Goal: Task Accomplishment & Management: Use online tool/utility

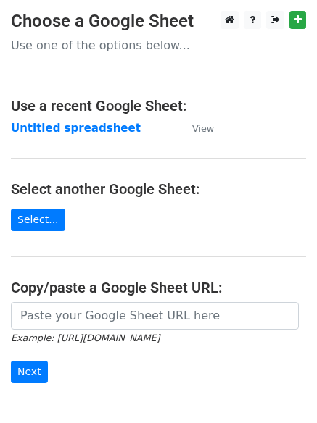
click at [60, 127] on strong "Untitled spreadsheet" at bounding box center [76, 128] width 130 height 13
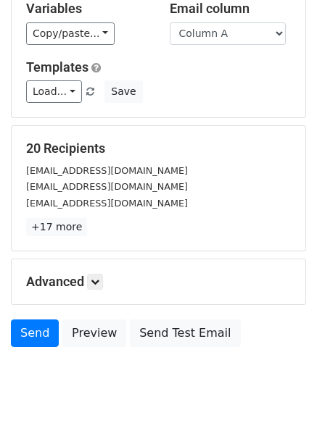
scroll to position [140, 0]
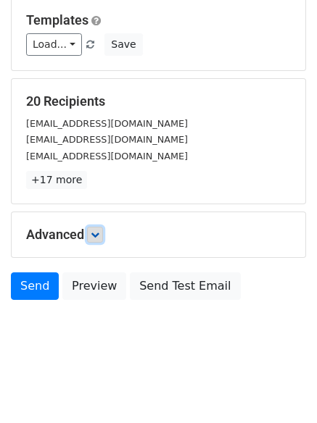
click at [103, 239] on link at bounding box center [95, 235] width 16 height 16
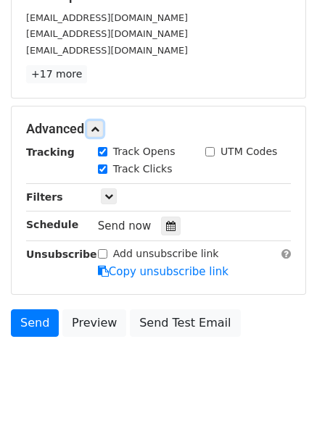
scroll to position [282, 0]
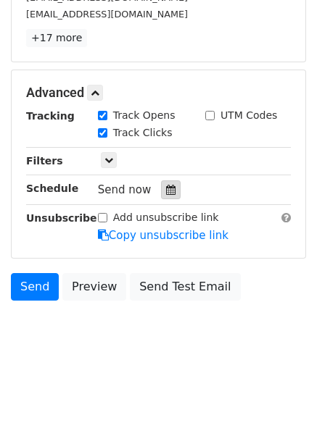
click at [166, 194] on icon at bounding box center [170, 190] width 9 height 10
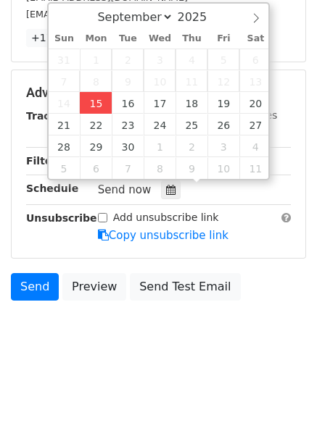
type input "2025-09-15 12:00"
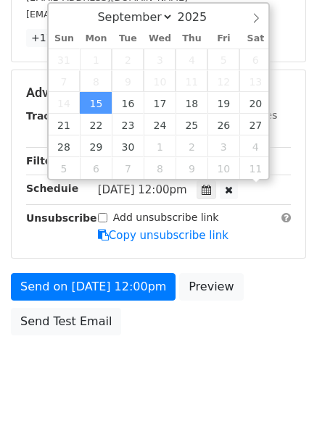
scroll to position [1, 0]
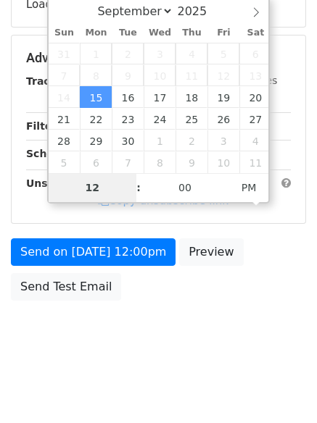
type input "4"
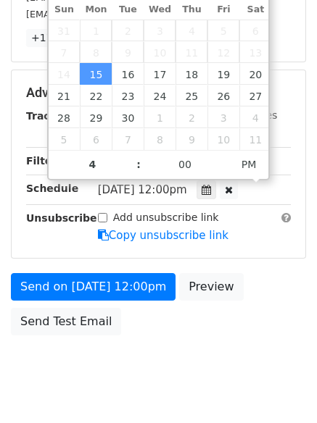
type input "2025-09-15 16:00"
click at [163, 367] on body "New Campaign Daily emails left: 50 Google Sheet: Untitled spreadsheet Variables…" at bounding box center [158, 64] width 317 height 671
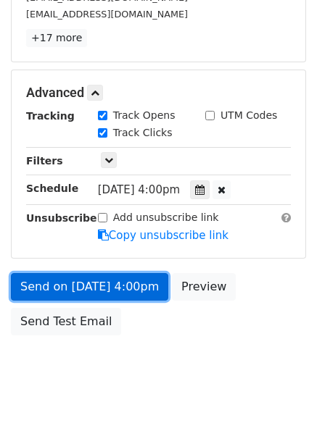
click at [86, 288] on link "Send on Sep 15 at 4:00pm" at bounding box center [89, 287] width 157 height 28
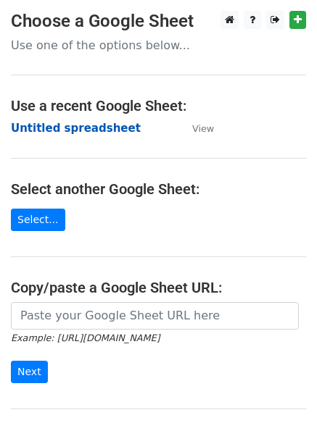
click at [93, 131] on strong "Untitled spreadsheet" at bounding box center [76, 128] width 130 height 13
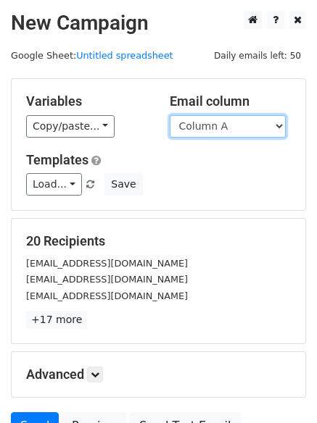
click at [214, 128] on select "Column A Column B Column C Column D Column E Column F" at bounding box center [227, 126] width 116 height 22
select select "Column C"
click at [169, 115] on select "Column A Column B Column C Column D Column E Column F" at bounding box center [227, 126] width 116 height 22
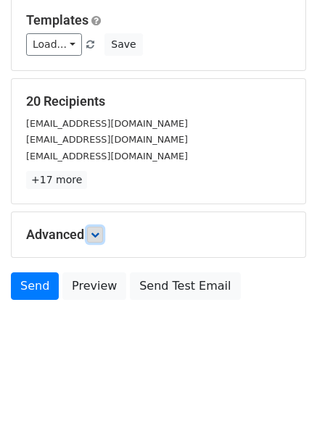
click at [99, 236] on icon at bounding box center [95, 234] width 9 height 9
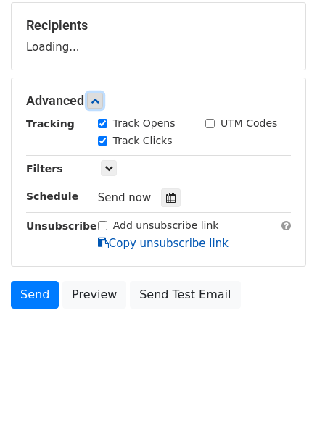
scroll to position [220, 0]
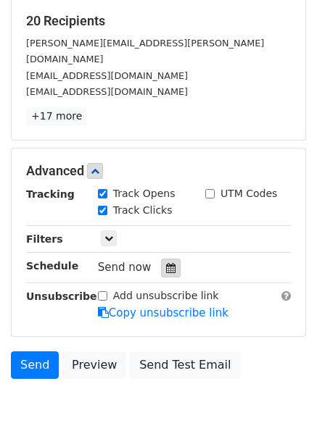
click at [164, 259] on div at bounding box center [171, 268] width 20 height 19
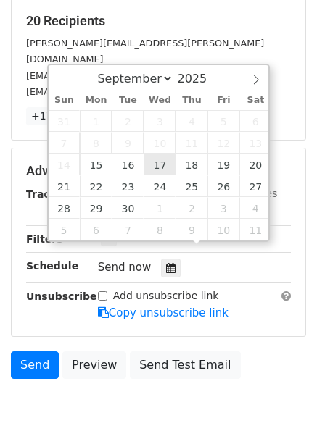
type input "2025-09-17 12:00"
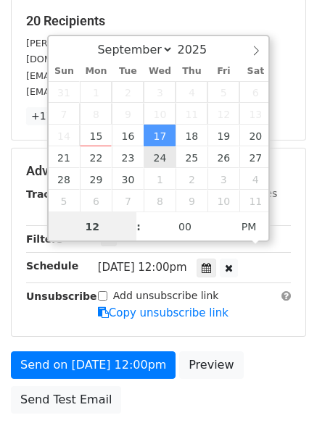
scroll to position [1, 0]
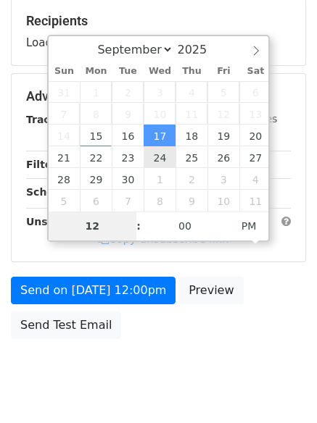
type input "6"
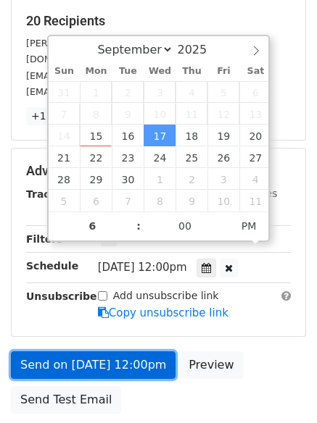
type input "2025-09-17 18:00"
click at [116, 351] on link "Send on Sep 17 at 12:00pm" at bounding box center [93, 365] width 164 height 28
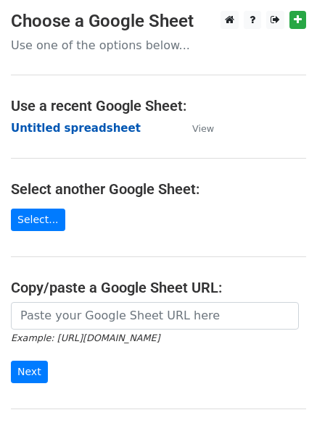
click at [53, 128] on strong "Untitled spreadsheet" at bounding box center [76, 128] width 130 height 13
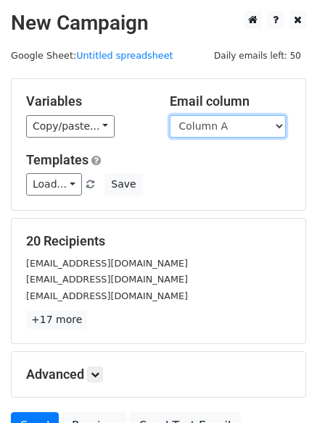
click at [229, 129] on select "Column A Column B Column C Column D Column E Column F" at bounding box center [227, 126] width 116 height 22
select select "Column D"
click at [169, 115] on select "Column A Column B Column C Column D Column E Column F" at bounding box center [227, 126] width 116 height 22
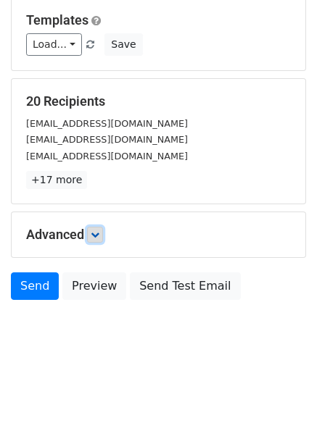
click at [93, 237] on link at bounding box center [95, 235] width 16 height 16
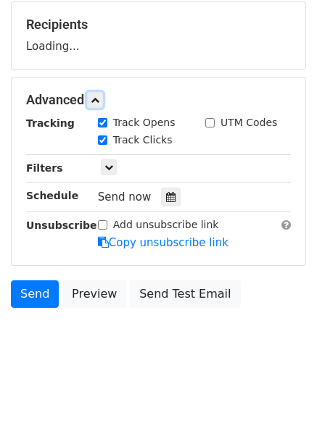
scroll to position [221, 0]
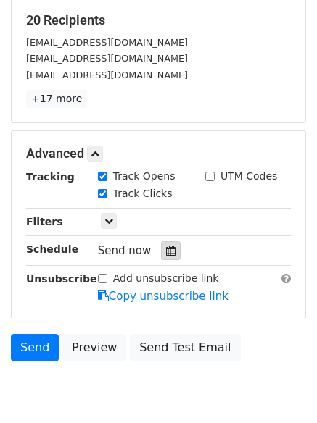
click at [161, 243] on div at bounding box center [171, 250] width 20 height 19
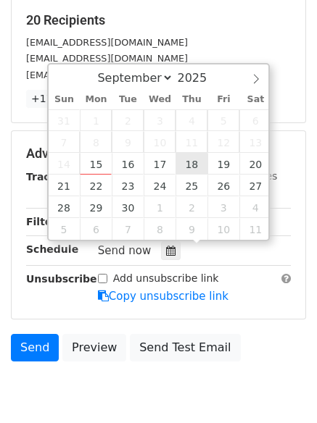
type input "2025-09-18 12:00"
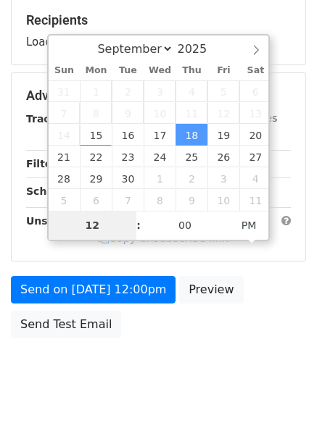
type input "7"
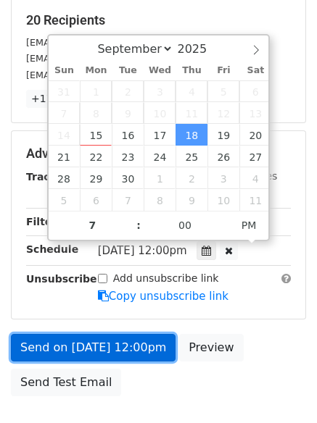
type input "2025-09-18 19:00"
click at [116, 351] on link "Send on Sep 18 at 12:00pm" at bounding box center [93, 348] width 164 height 28
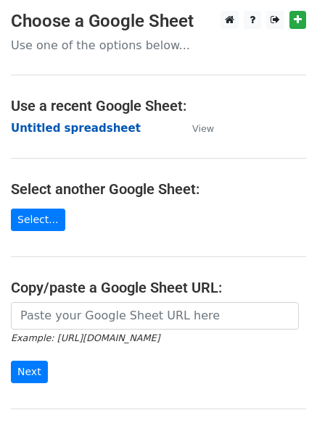
click at [51, 128] on strong "Untitled spreadsheet" at bounding box center [76, 128] width 130 height 13
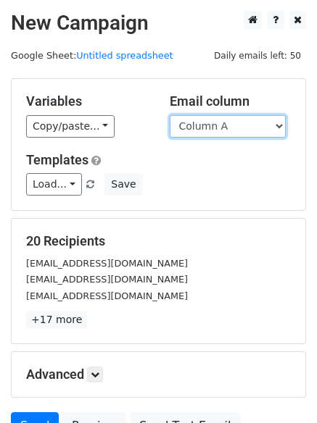
click at [219, 127] on select "Column A Column B Column C Column D Column E Column F" at bounding box center [227, 126] width 116 height 22
select select "Column E"
click at [169, 115] on select "Column A Column B Column C Column D Column E Column F" at bounding box center [227, 126] width 116 height 22
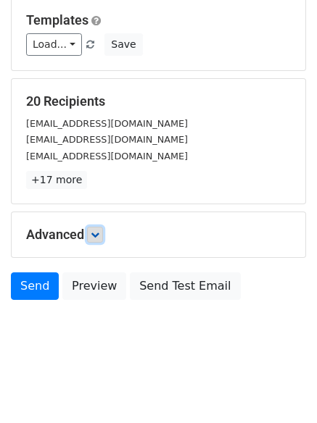
click at [99, 236] on icon at bounding box center [95, 234] width 9 height 9
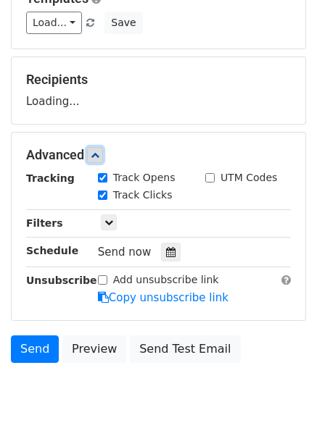
scroll to position [223, 0]
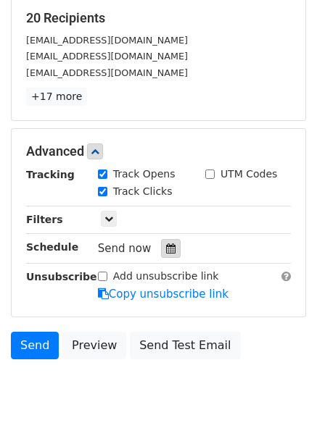
click at [162, 240] on div at bounding box center [171, 248] width 20 height 19
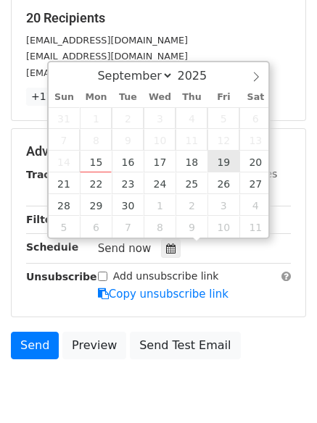
type input "[DATE] 12:00"
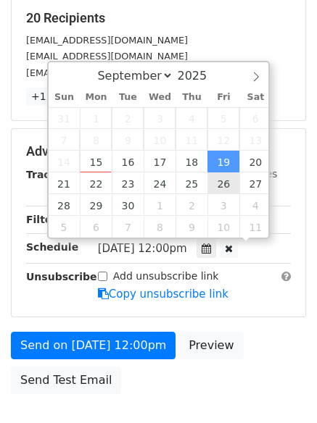
scroll to position [1, 0]
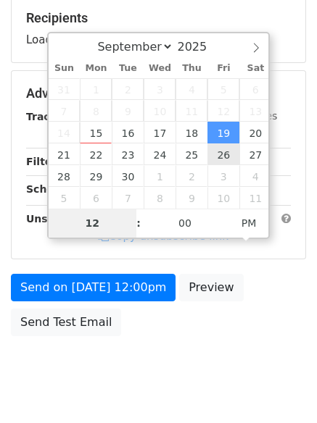
type input "8"
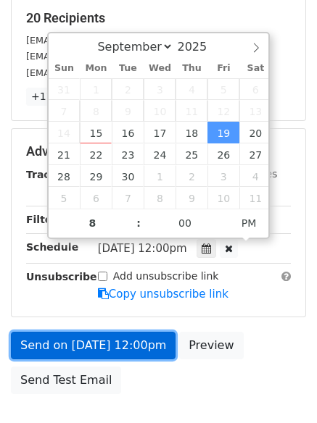
type input "[DATE] 20:00"
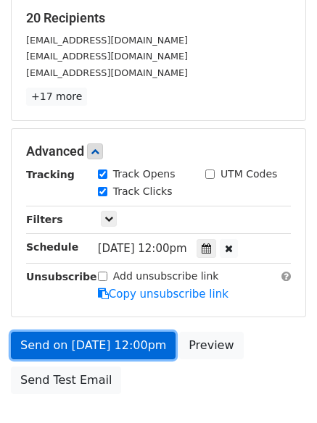
click at [105, 352] on link "Send on [DATE] 12:00pm" at bounding box center [93, 346] width 164 height 28
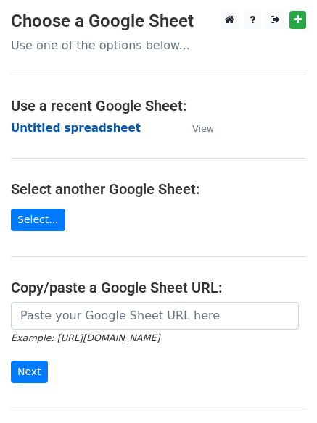
click at [28, 122] on strong "Untitled spreadsheet" at bounding box center [76, 128] width 130 height 13
click at [91, 132] on strong "Untitled spreadsheet" at bounding box center [76, 128] width 130 height 13
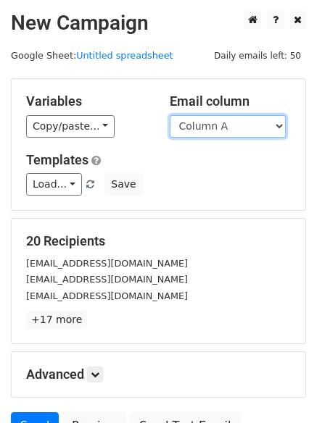
click at [267, 127] on select "Column A Column B Column C Column D Column E Column F" at bounding box center [227, 126] width 116 height 22
select select "Column F"
click at [169, 115] on select "Column A Column B Column C Column D Column E Column F" at bounding box center [227, 126] width 116 height 22
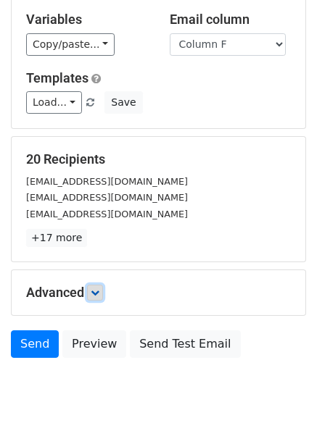
click at [103, 285] on link at bounding box center [95, 293] width 16 height 16
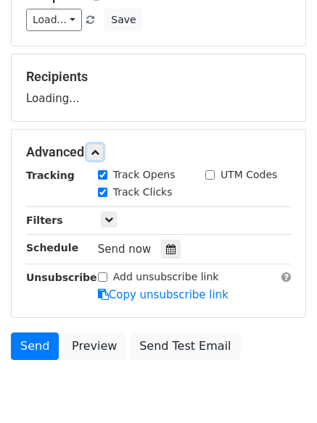
scroll to position [224, 0]
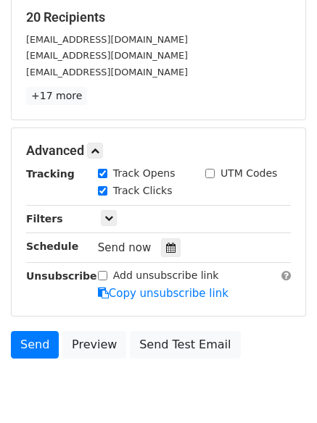
click at [173, 262] on hr at bounding box center [158, 262] width 264 height 1
click at [169, 246] on div at bounding box center [171, 247] width 20 height 19
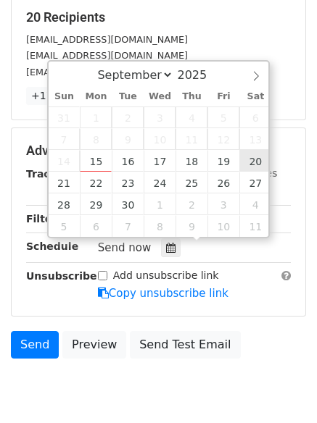
type input "2025-09-20 12:00"
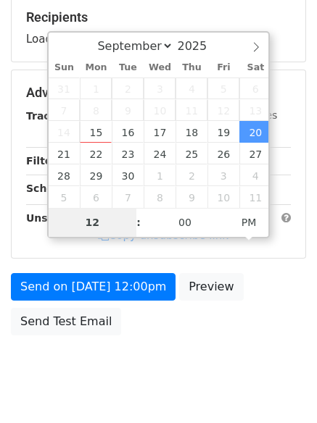
type input "9"
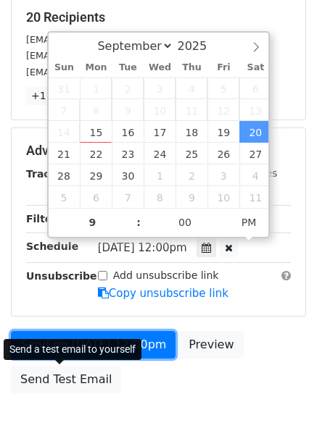
type input "2025-09-20 21:00"
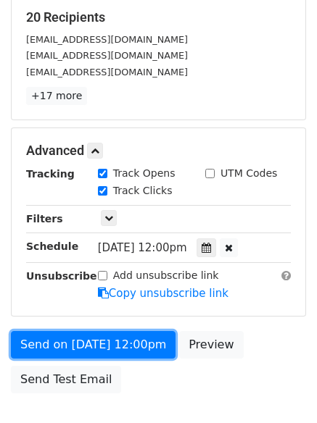
click at [73, 335] on link "Send on Sep 20 at 12:00pm" at bounding box center [93, 345] width 164 height 28
